Goal: Information Seeking & Learning: Learn about a topic

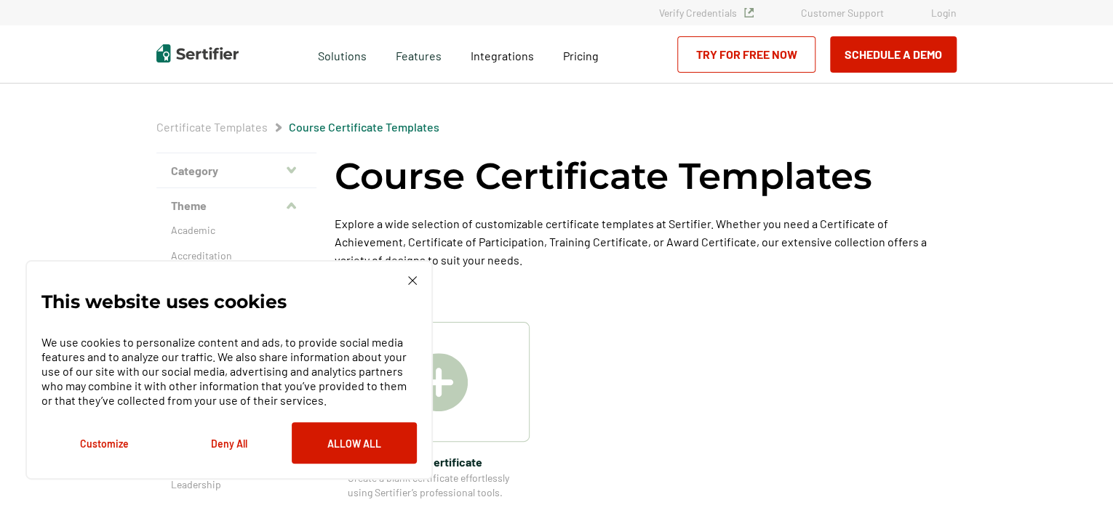
click at [413, 280] on img at bounding box center [412, 280] width 9 height 9
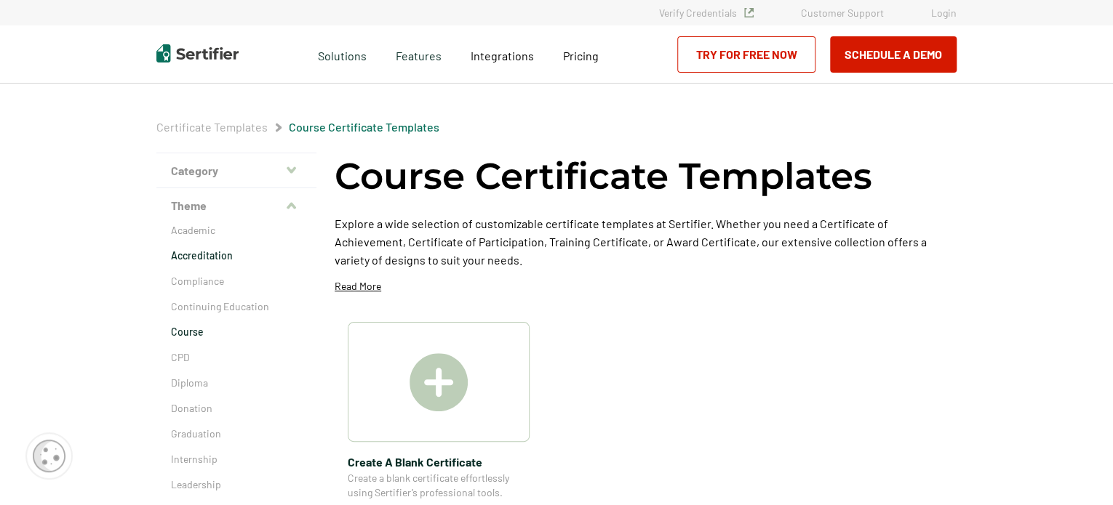
click at [207, 251] on p "Accreditation" at bounding box center [236, 256] width 131 height 15
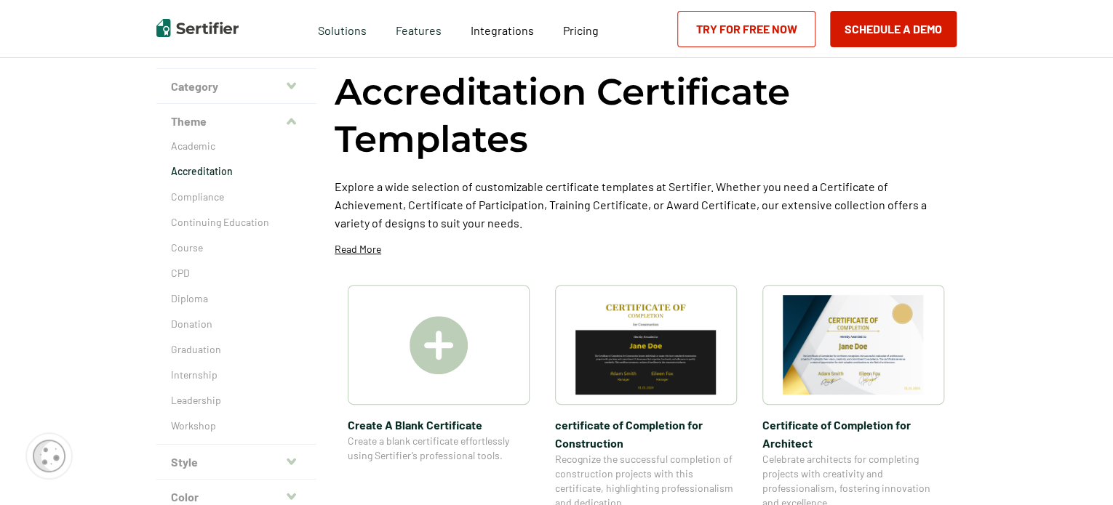
scroll to position [73, 0]
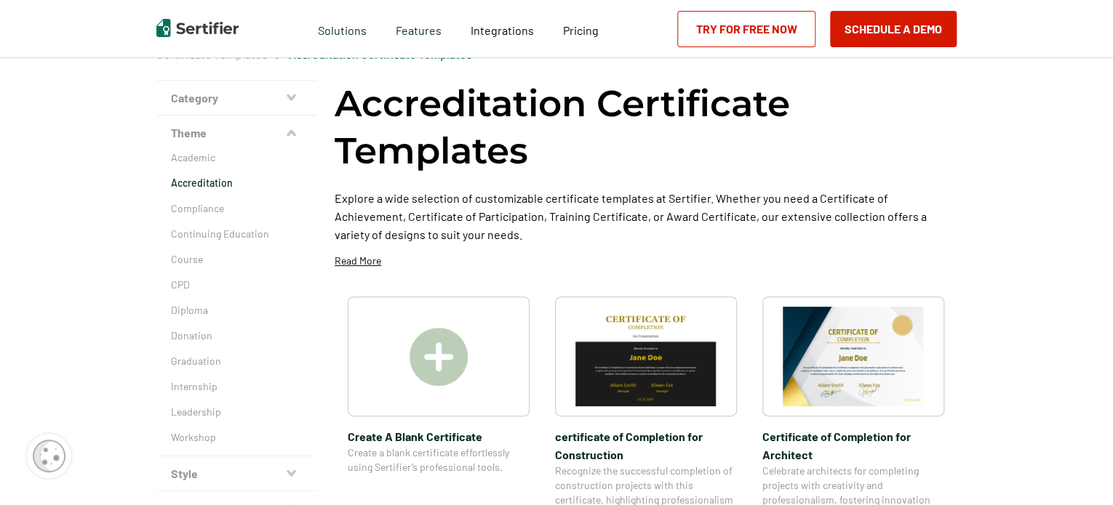
click at [878, 344] on img at bounding box center [852, 357] width 141 height 100
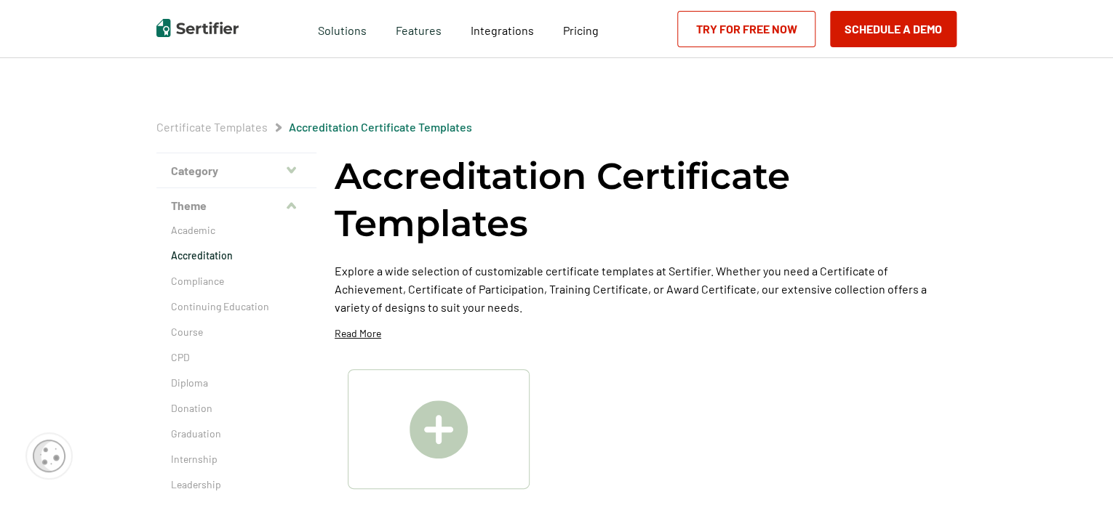
scroll to position [73, 0]
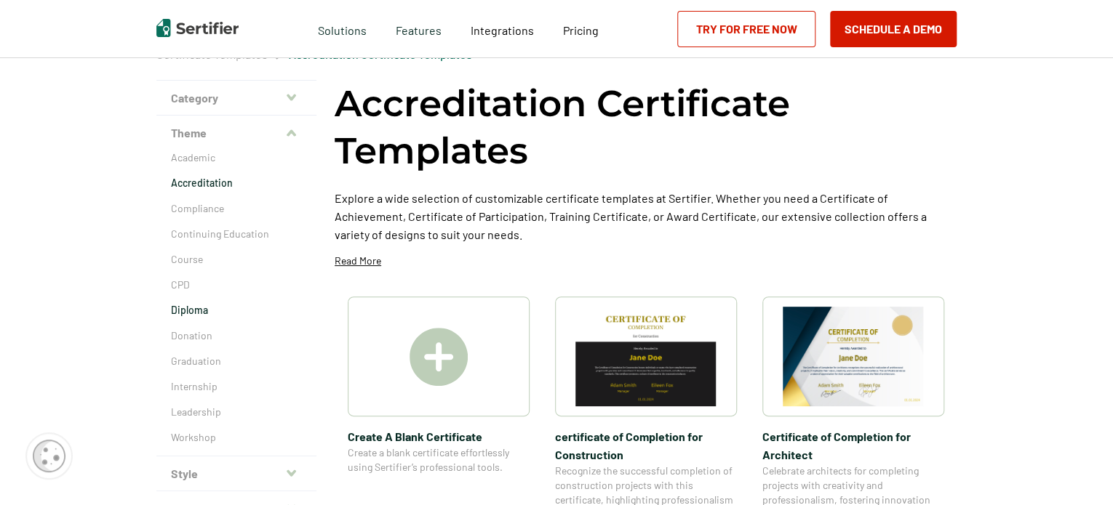
click at [203, 313] on p "Diploma" at bounding box center [236, 310] width 131 height 15
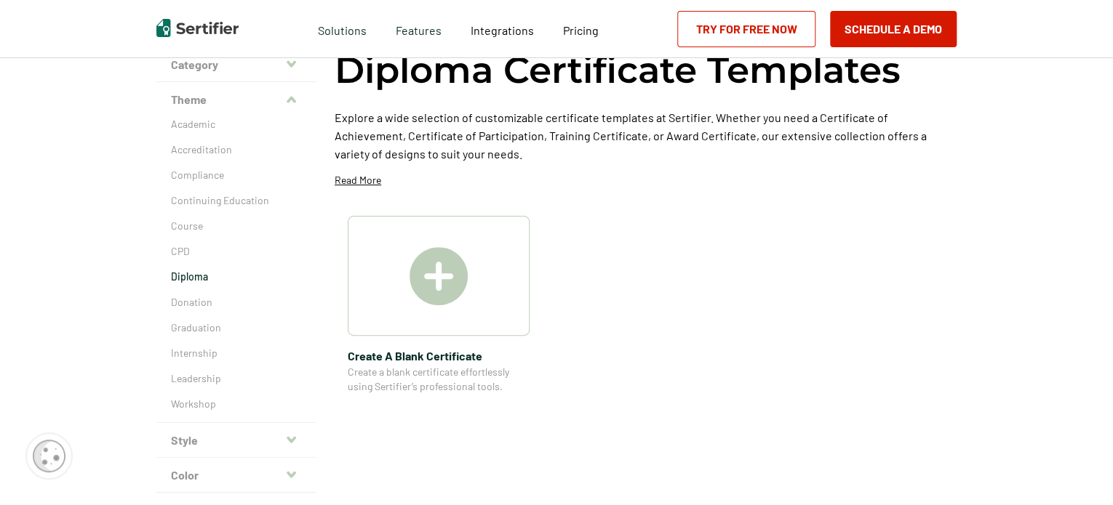
scroll to position [291, 0]
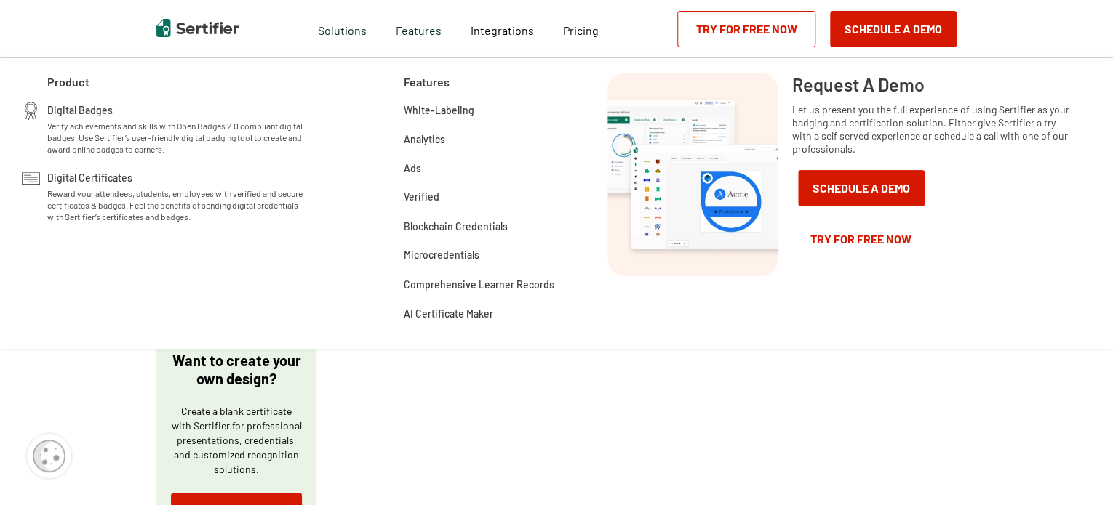
click at [457, 85] on div "Features White-Labeling Analytics Ads Verified Blockchain Credentials Microcred…" at bounding box center [455, 203] width 198 height 291
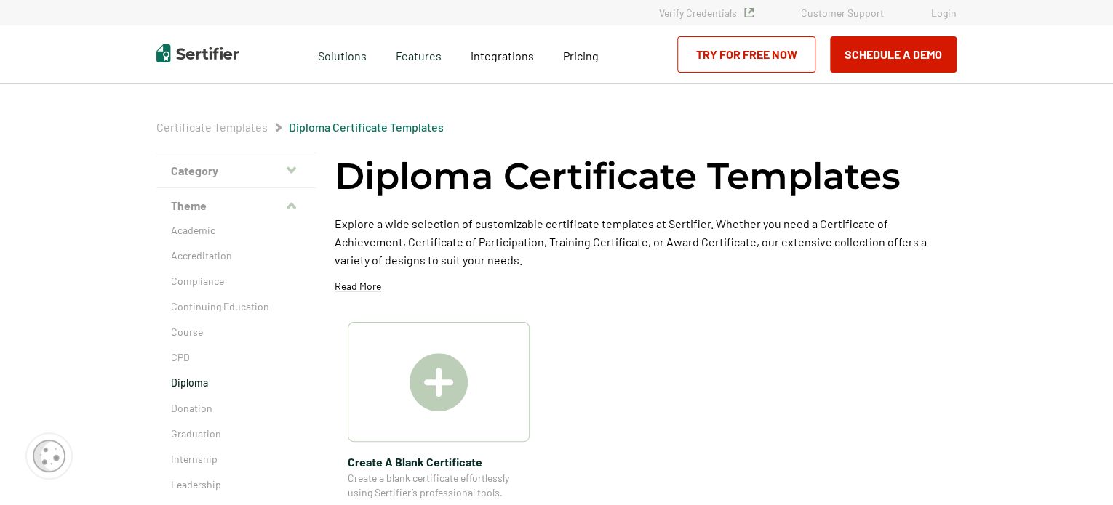
click at [445, 363] on img at bounding box center [438, 382] width 58 height 58
click at [699, 7] on link "Verify Credentials" at bounding box center [706, 13] width 95 height 12
click at [215, 430] on p "Graduation" at bounding box center [236, 434] width 131 height 15
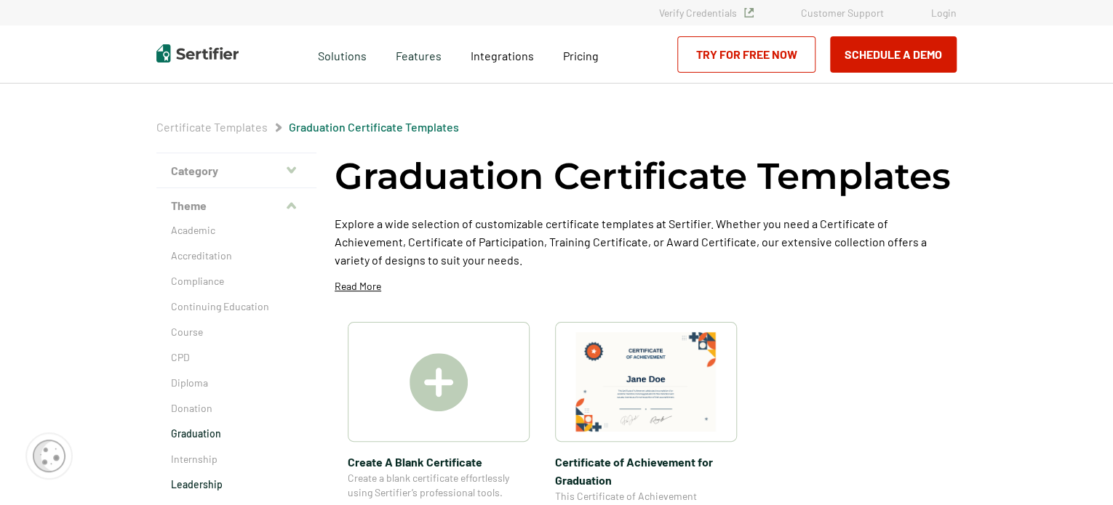
click at [196, 483] on p "Leadership" at bounding box center [236, 485] width 131 height 15
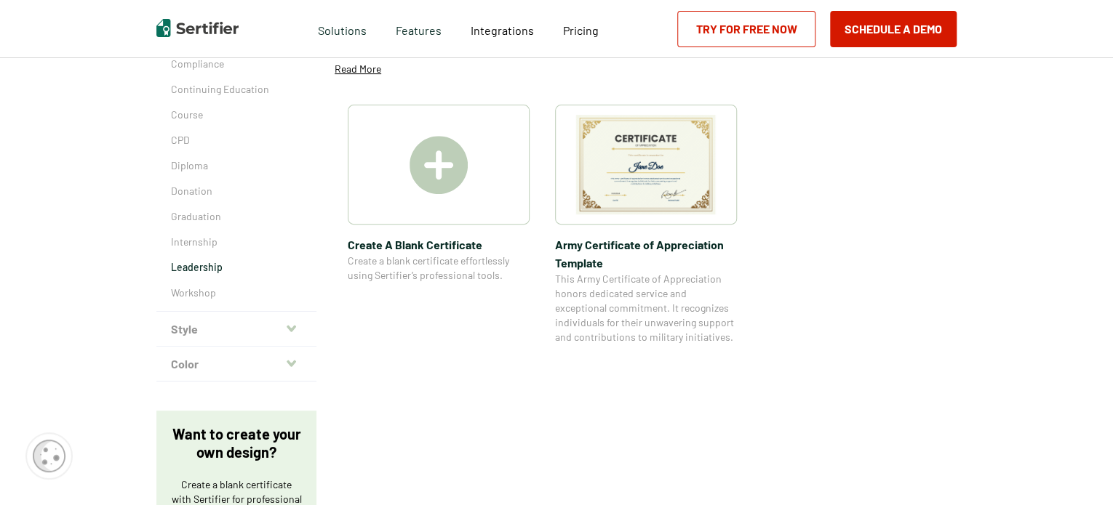
scroll to position [218, 0]
click at [684, 142] on img at bounding box center [645, 164] width 141 height 100
